Goal: Use online tool/utility: Utilize a website feature to perform a specific function

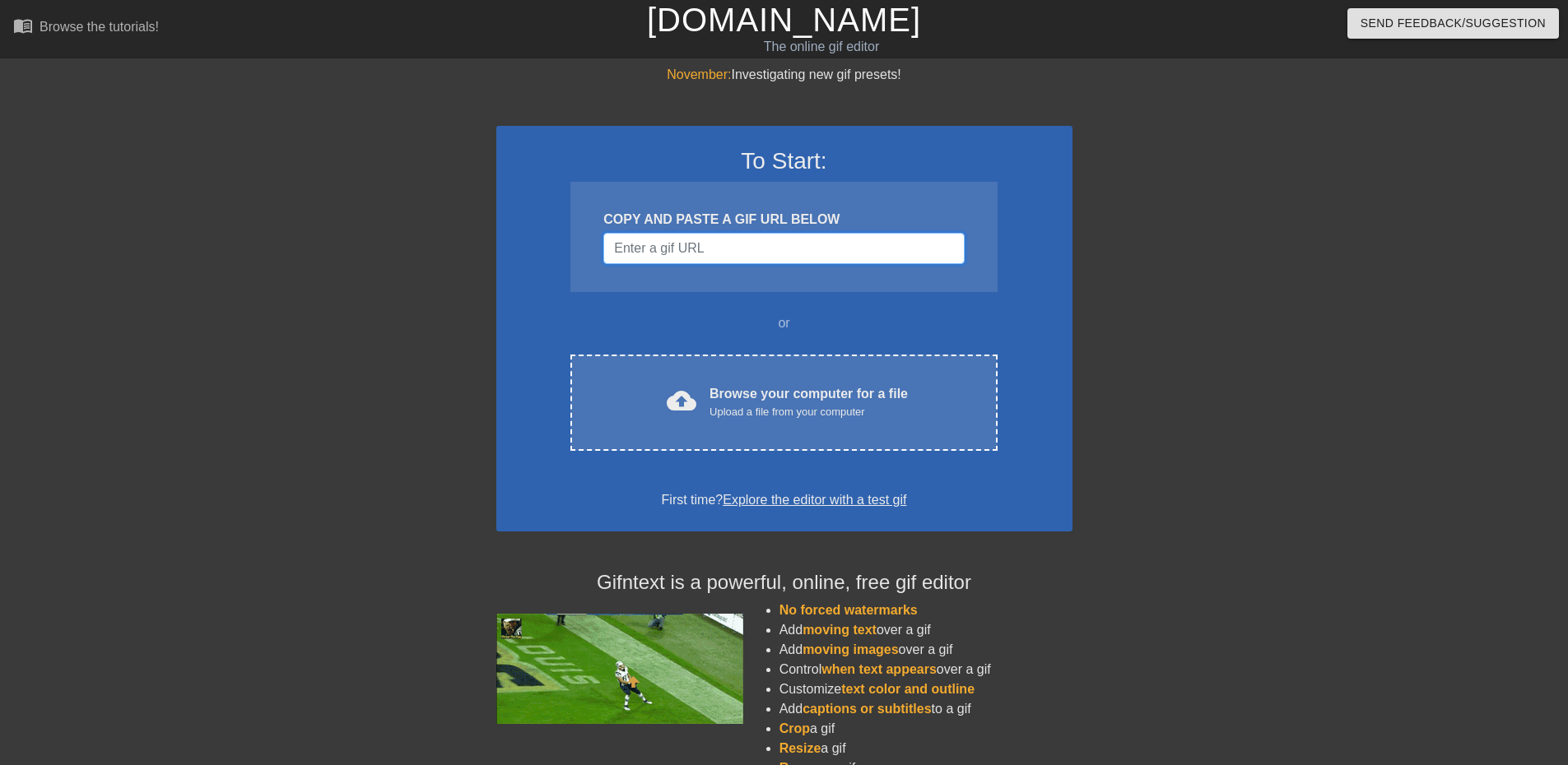
click at [770, 247] on input "Username" at bounding box center [783, 248] width 360 height 31
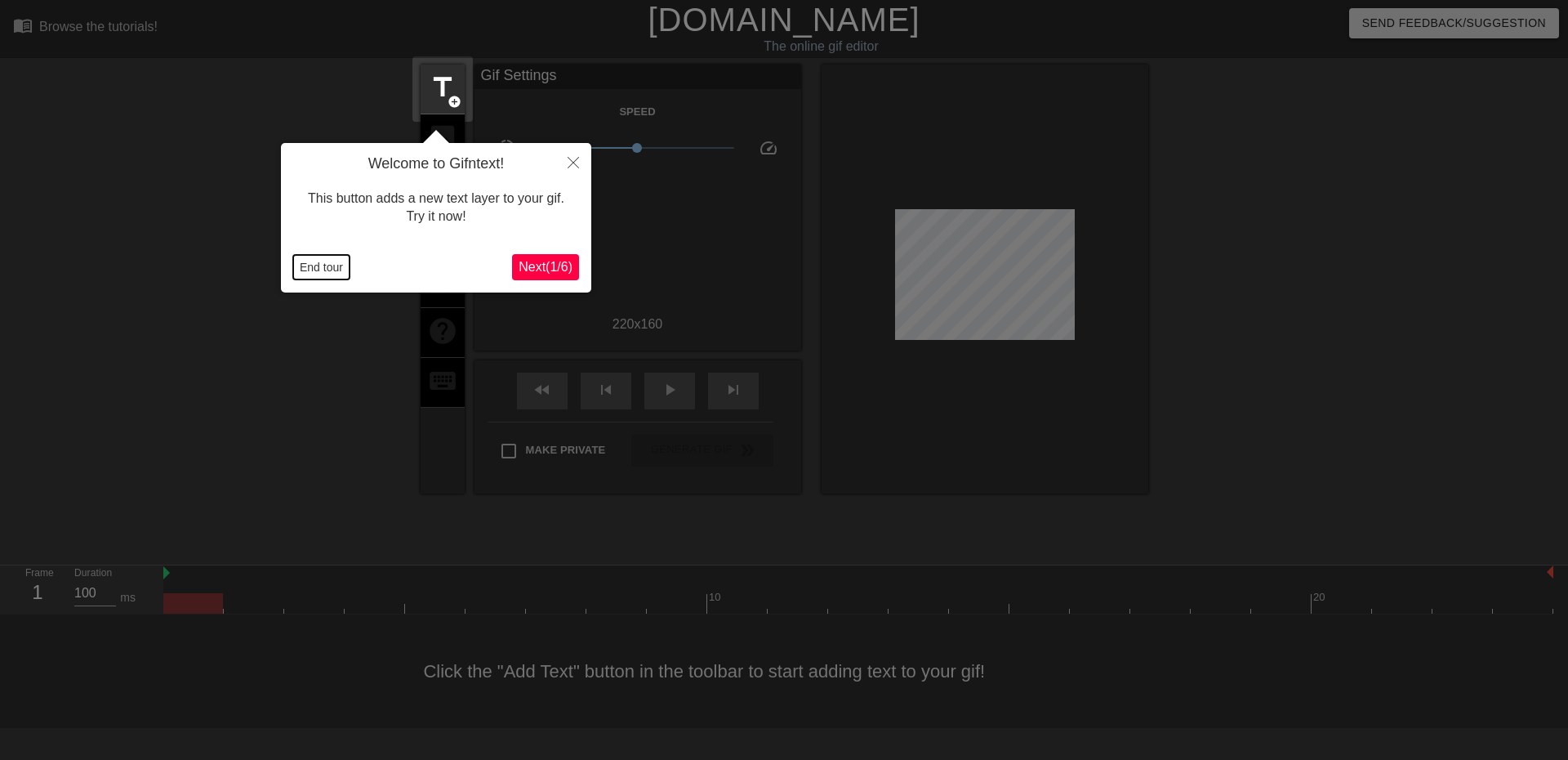
click at [317, 267] on button "End tour" at bounding box center [321, 267] width 56 height 25
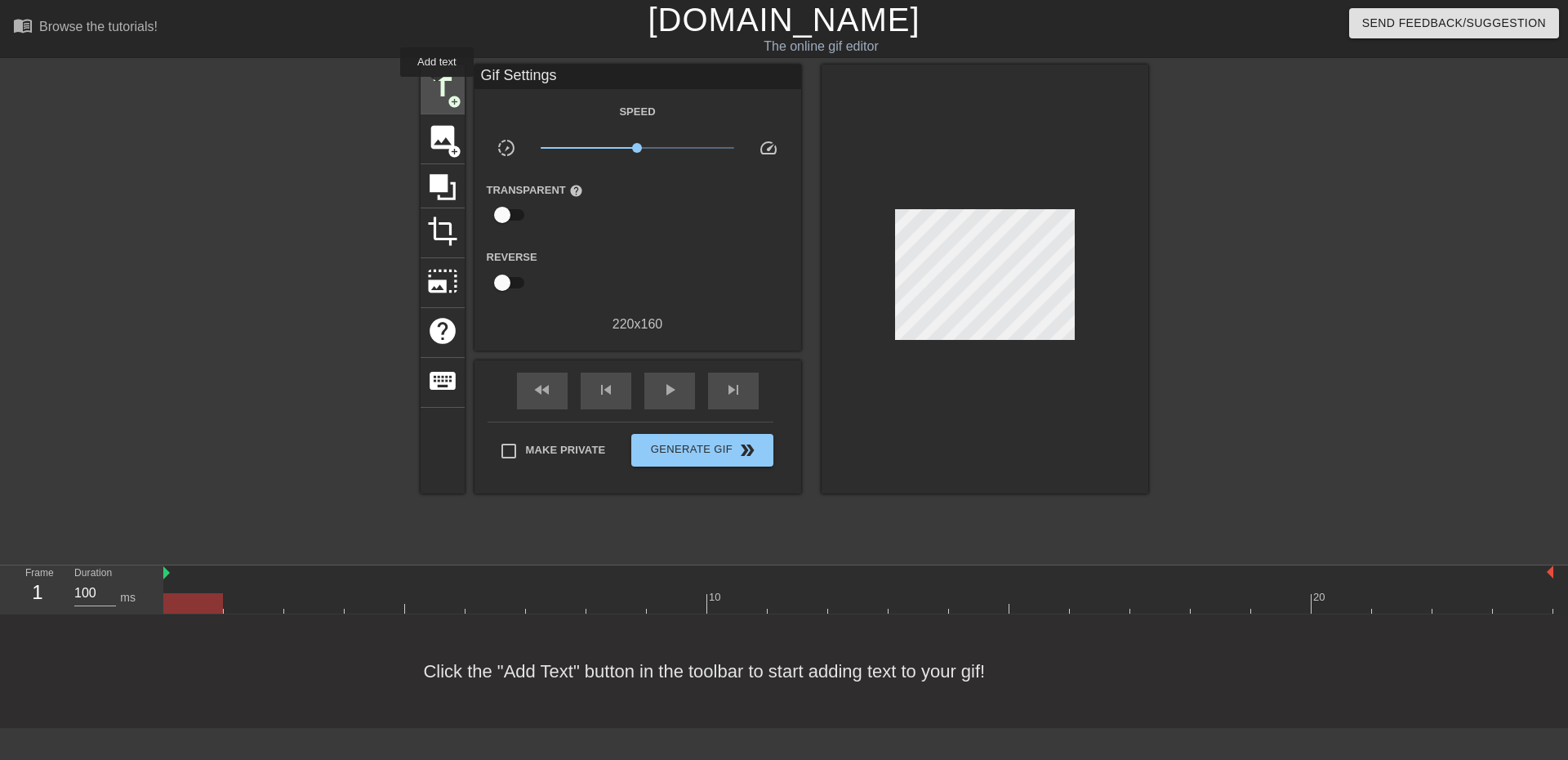
click at [437, 88] on span "title" at bounding box center [442, 87] width 31 height 31
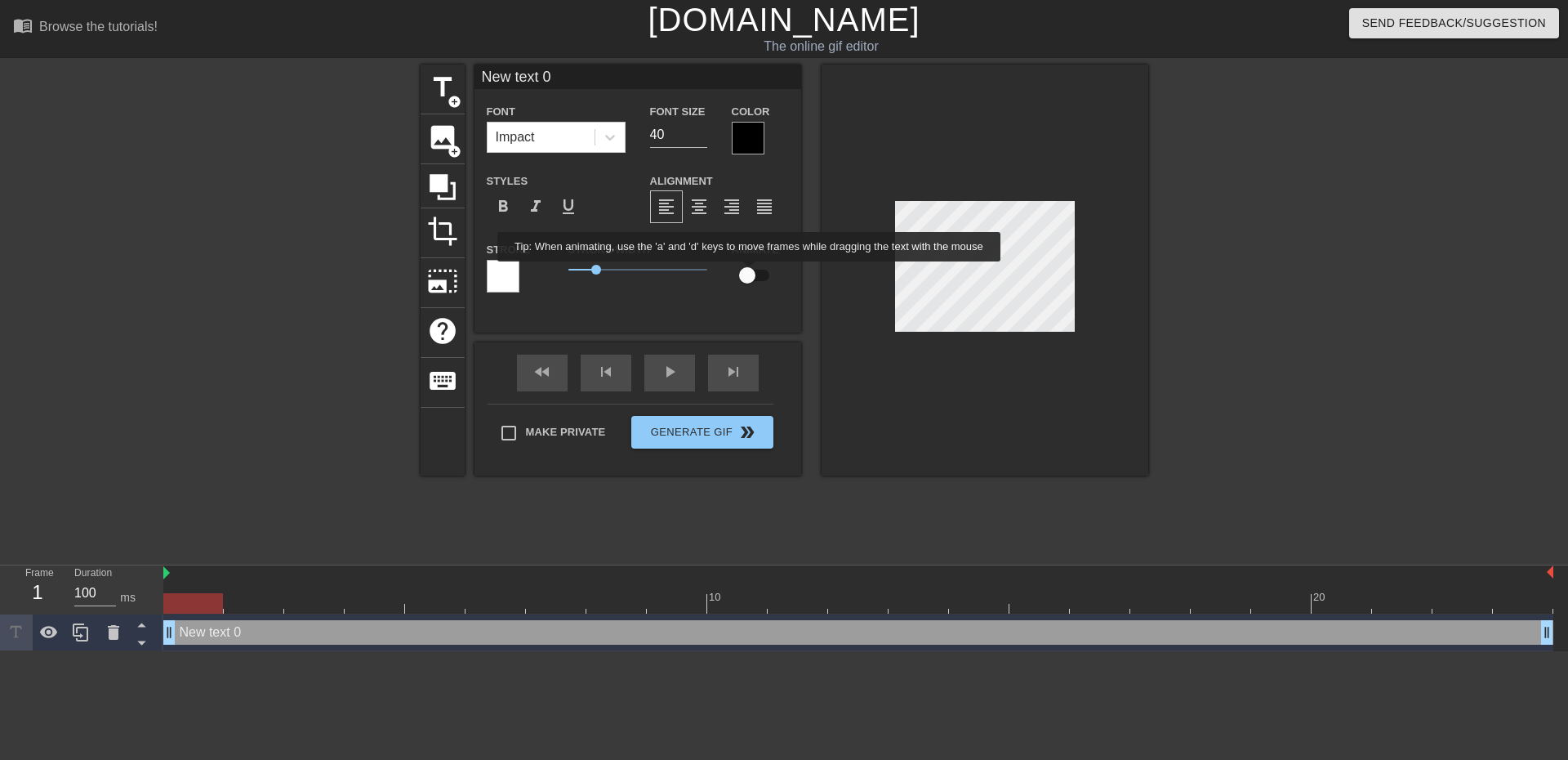
click at [750, 273] on input "checkbox" at bounding box center [747, 275] width 93 height 31
checkbox input "true"
click at [851, 273] on div at bounding box center [984, 270] width 326 height 411
type input "C"
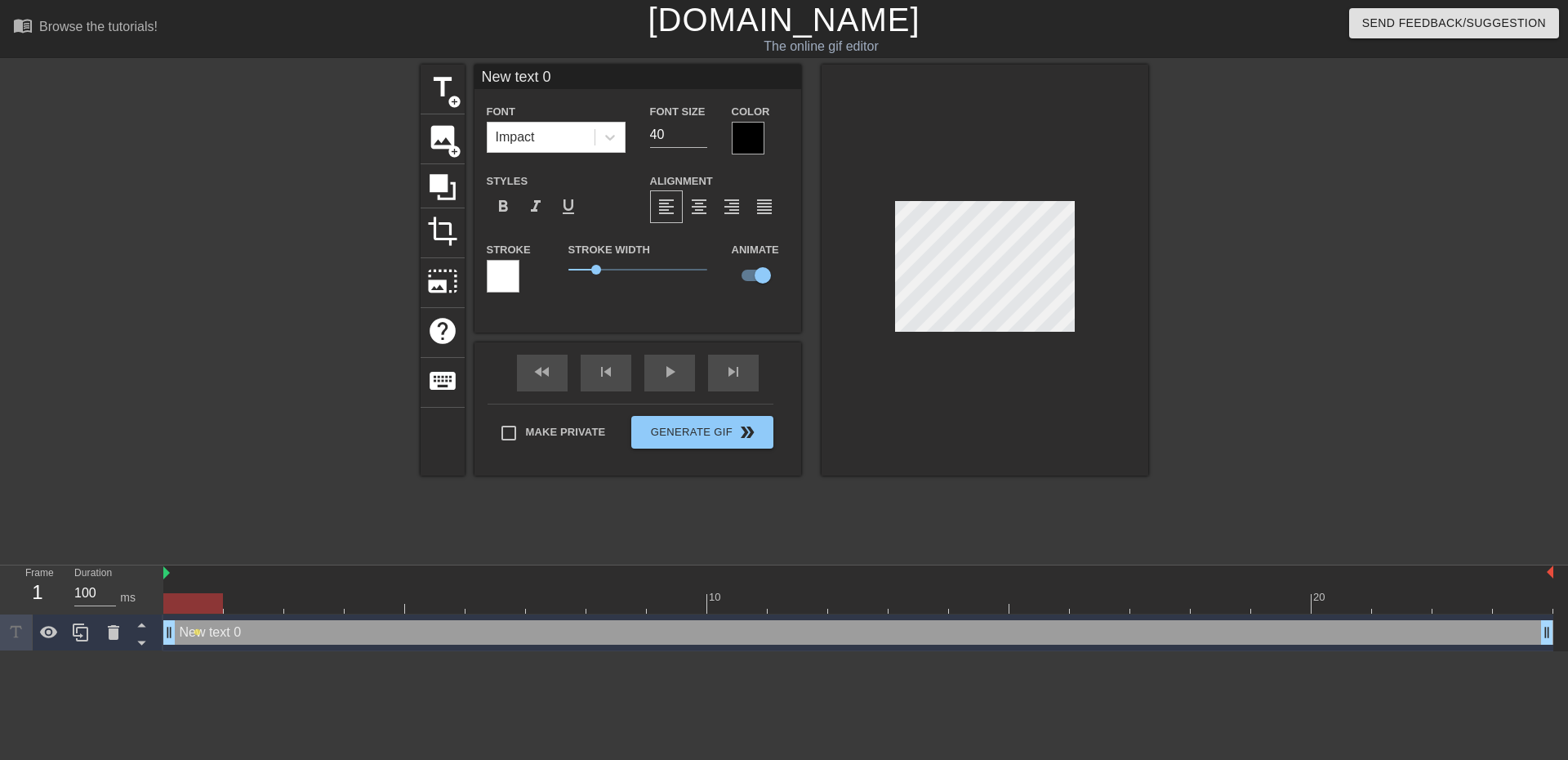
type textarea "C"
type input "Ch"
type textarea "Ch"
type input "Che"
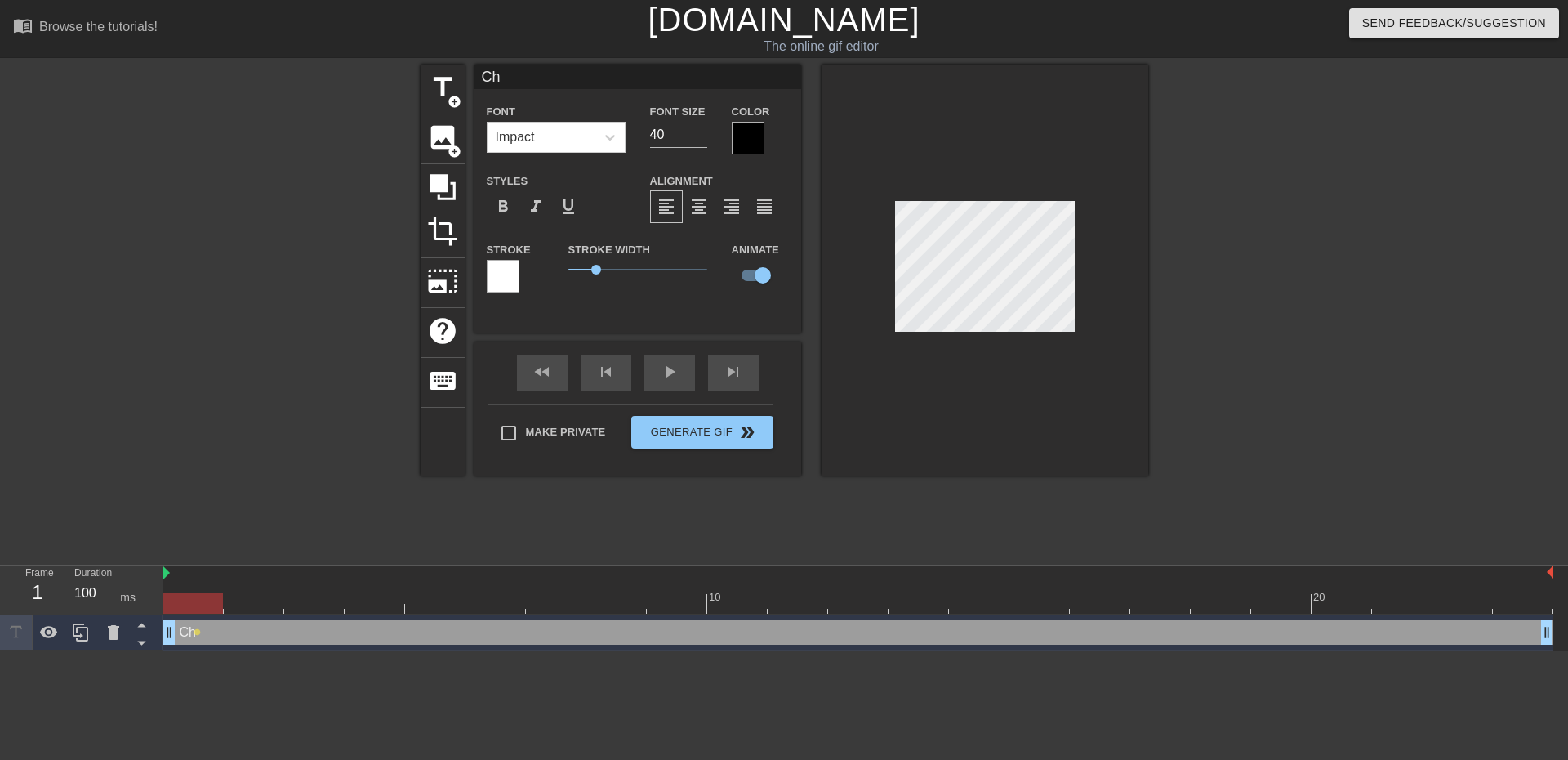
type textarea "Che"
type input "Ched"
type textarea "Ched"
click at [1079, 290] on div at bounding box center [984, 270] width 326 height 411
click at [971, 382] on div at bounding box center [984, 270] width 326 height 411
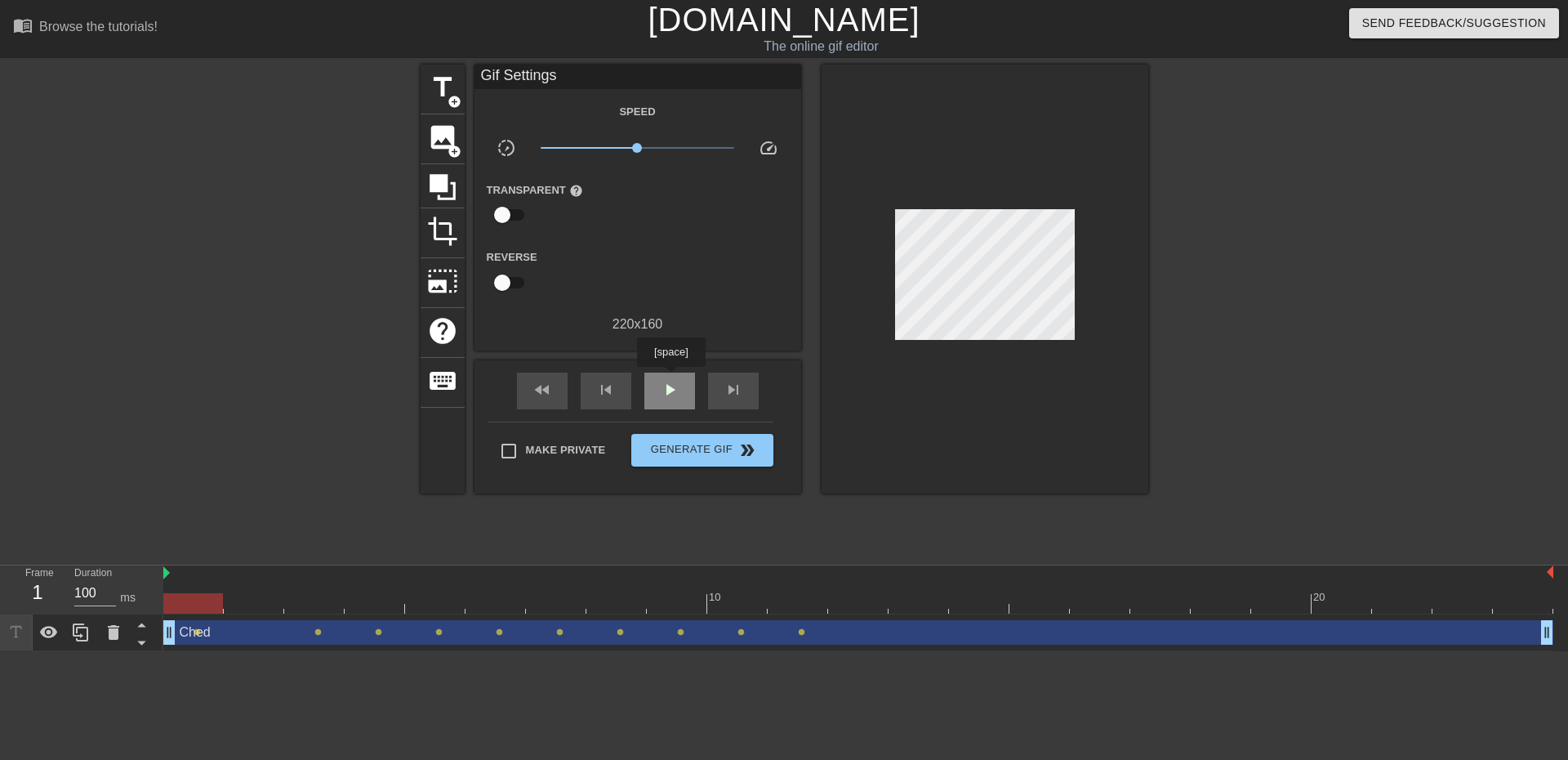
click at [670, 380] on span "play_arrow" at bounding box center [669, 389] width 19 height 19
click at [670, 380] on span "pause" at bounding box center [669, 389] width 19 height 19
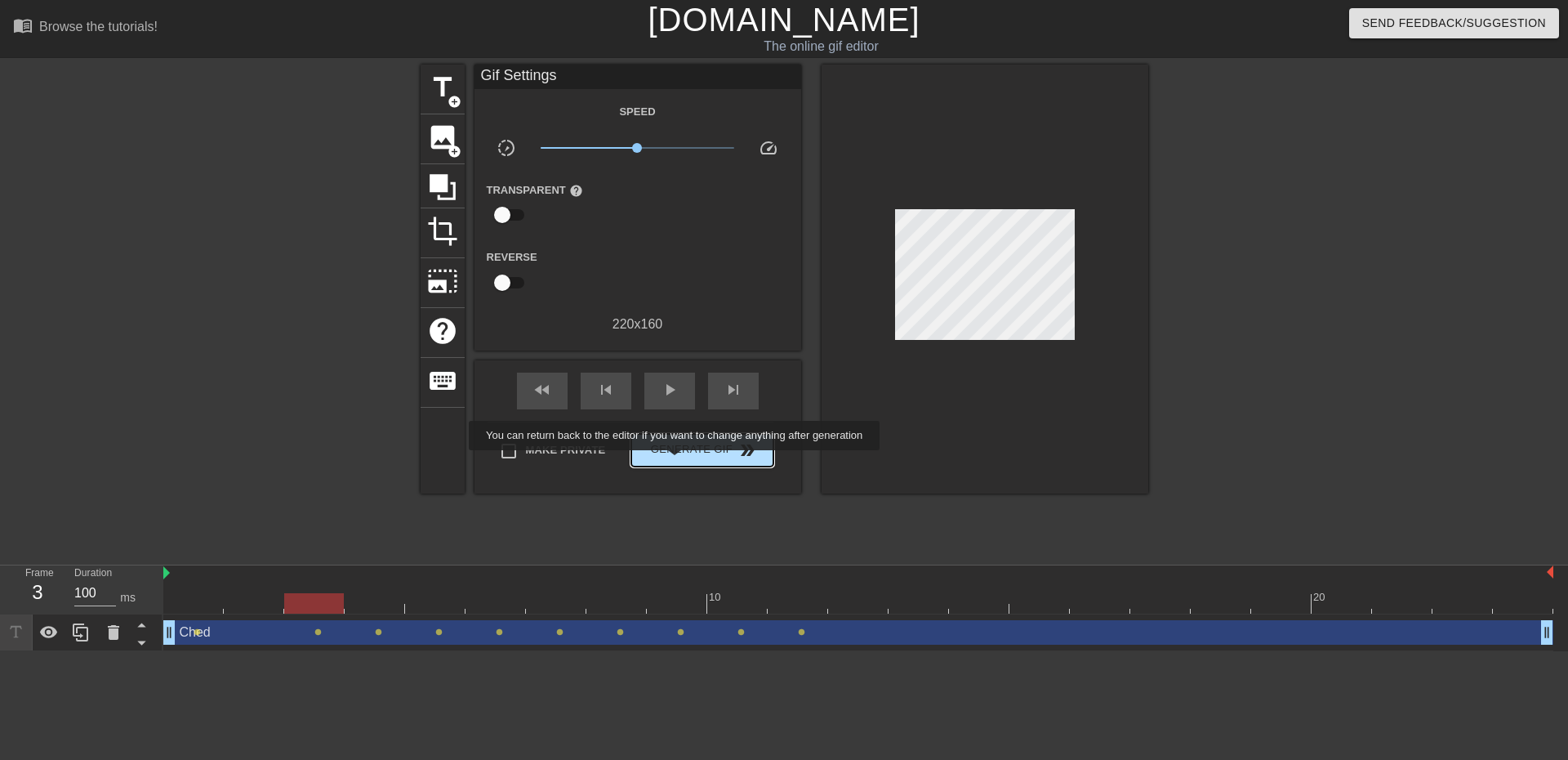
click at [676, 462] on button "Generate Gif double_arrow" at bounding box center [702, 451] width 142 height 33
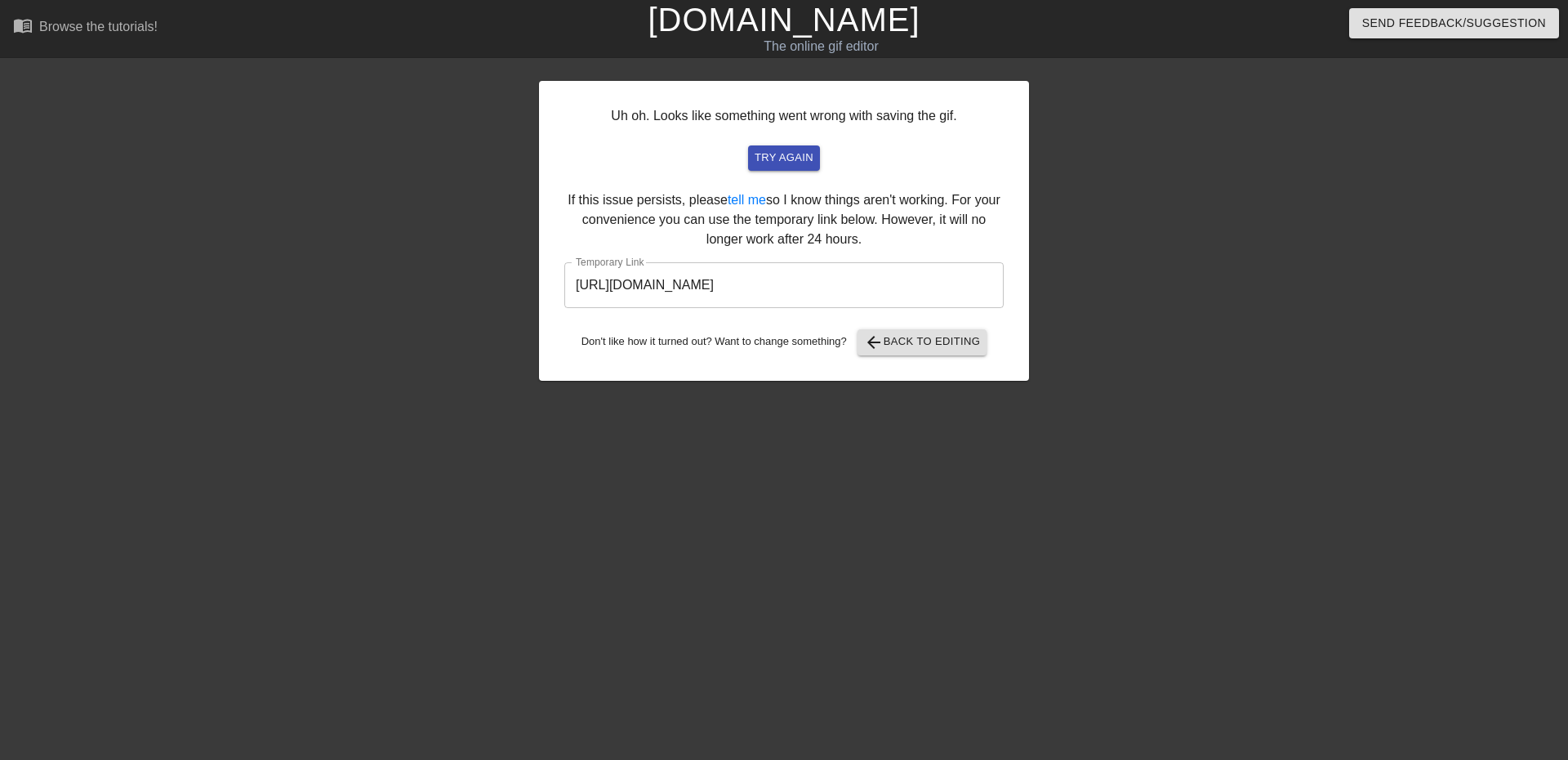
click at [934, 281] on input "[URL][DOMAIN_NAME]" at bounding box center [784, 285] width 440 height 46
drag, startPoint x: 923, startPoint y: 286, endPoint x: 507, endPoint y: 297, distance: 416.1
click at [507, 297] on div "Uh oh. Looks like something went wrong with saving the gif. try again If this i…" at bounding box center [784, 309] width 1568 height 490
